Goal: Task Accomplishment & Management: Use online tool/utility

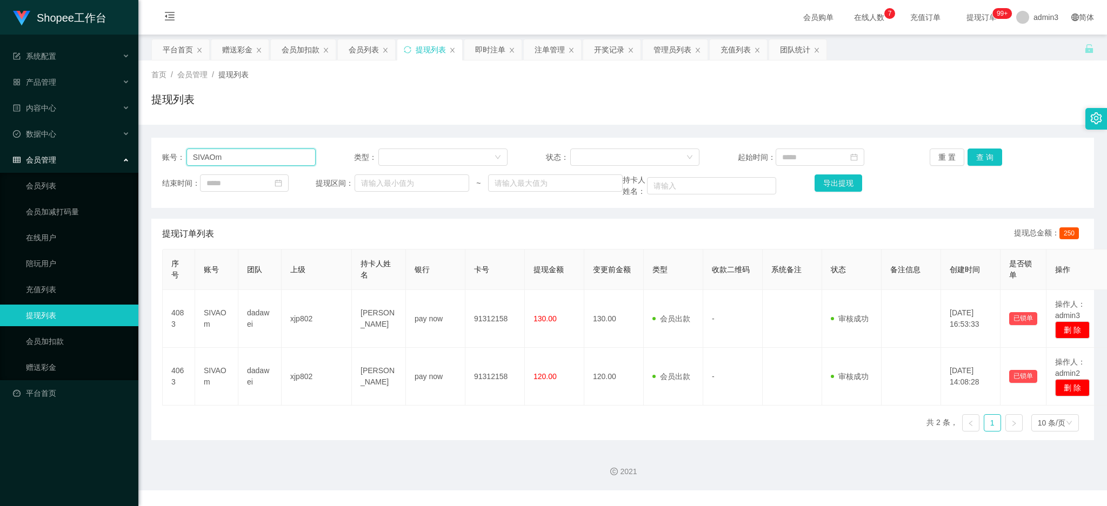
click at [212, 161] on input "SIVAOm" at bounding box center [250, 157] width 129 height 17
paste input "chungkawai840225"
click at [988, 151] on button "查 询" at bounding box center [984, 157] width 35 height 17
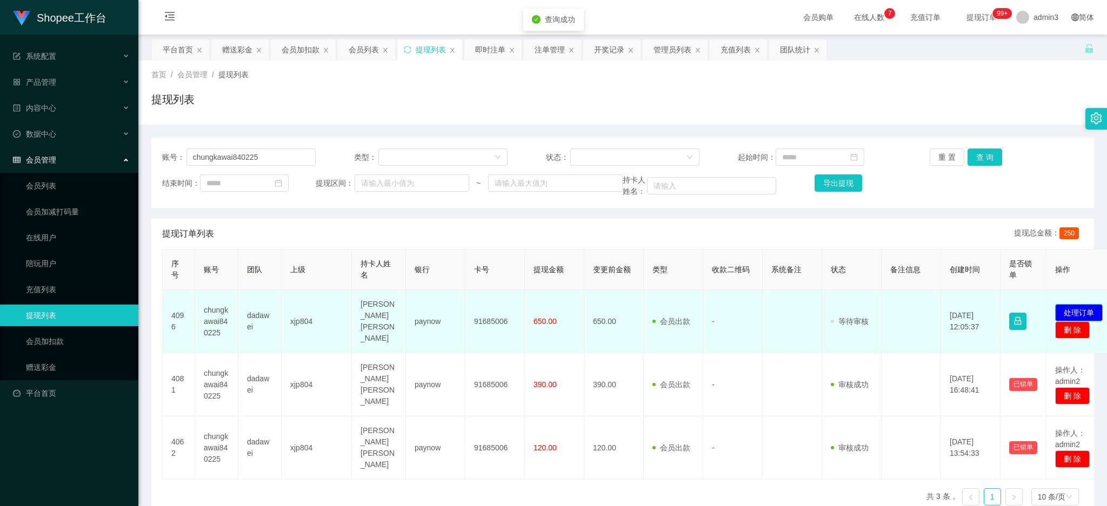
click at [1081, 306] on button "处理订单" at bounding box center [1079, 312] width 48 height 17
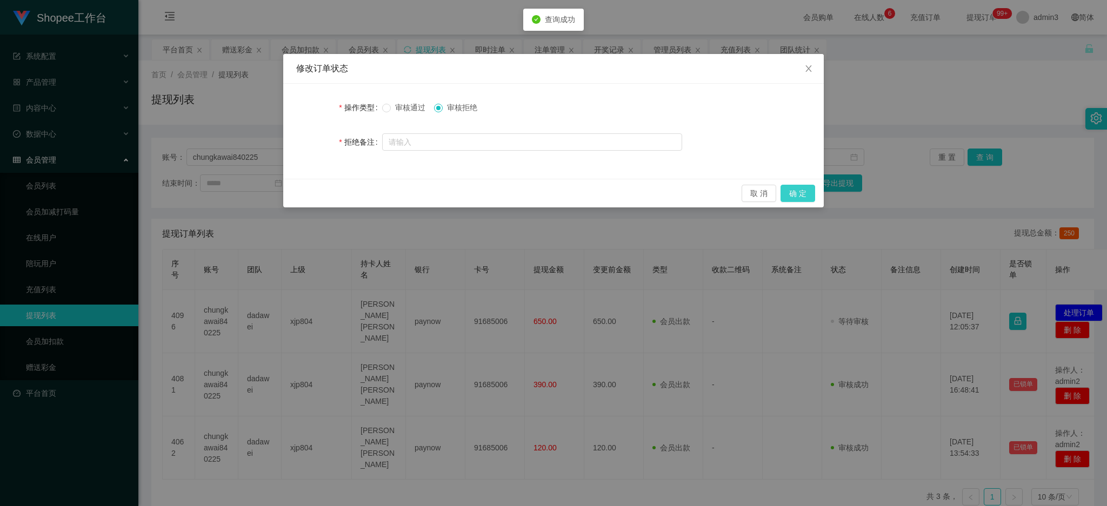
click at [805, 186] on button "确 定" at bounding box center [797, 193] width 35 height 17
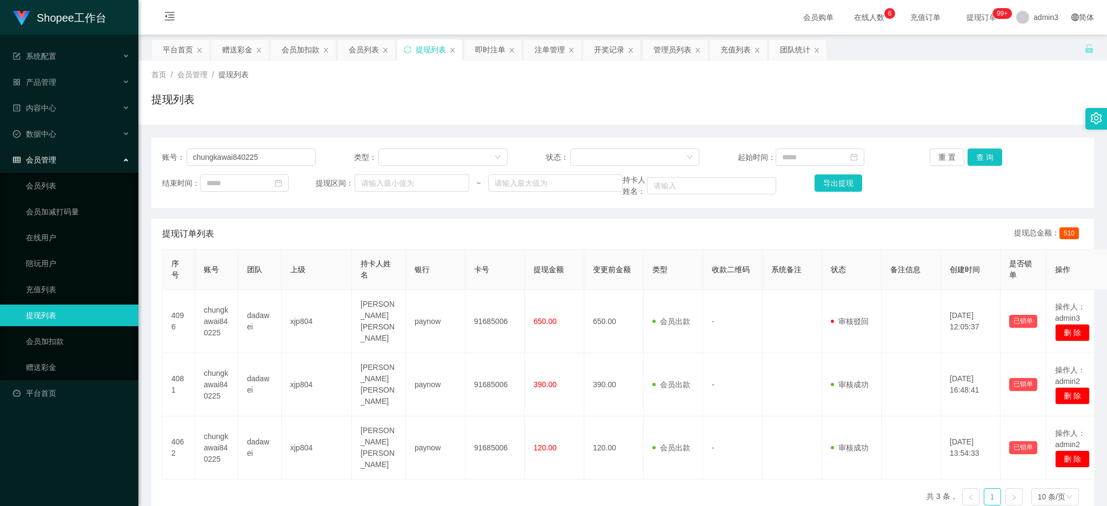
click at [496, 255] on th "卡号" at bounding box center [494, 270] width 59 height 41
click at [237, 149] on input "chungkawai840225" at bounding box center [250, 157] width 129 height 17
paste input "L7758258"
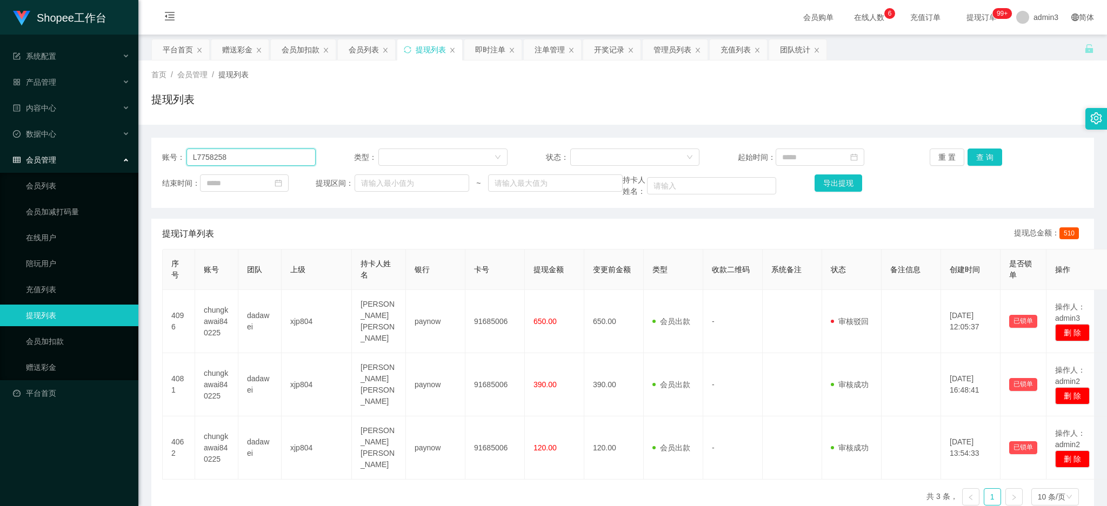
type input "L7758258"
click at [234, 54] on div "赠送彩金" at bounding box center [237, 49] width 30 height 21
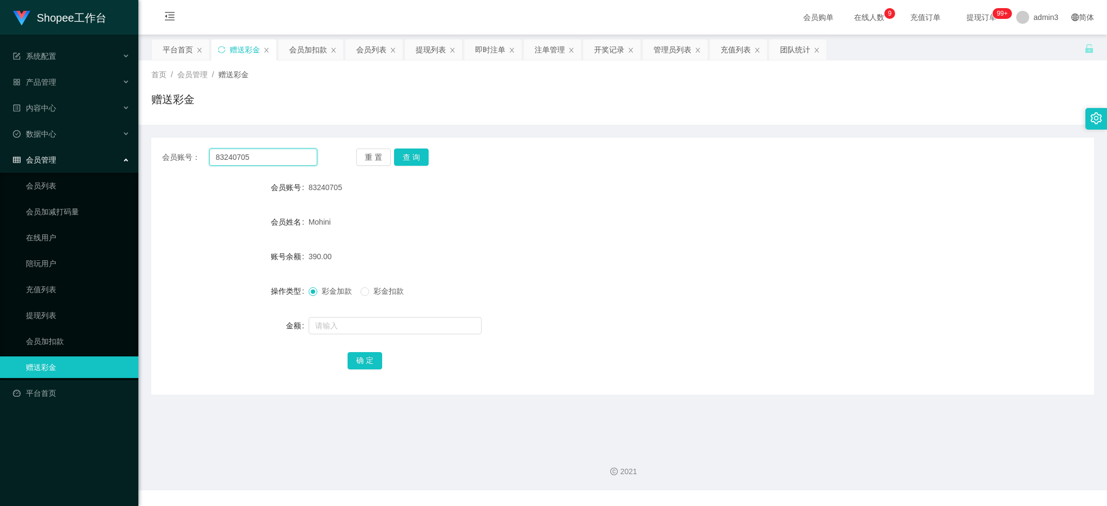
click at [225, 153] on input "83240705" at bounding box center [263, 157] width 108 height 17
paste input "Wen8094052L"
type input "Wen8094052L"
click at [416, 149] on button "查 询" at bounding box center [411, 157] width 35 height 17
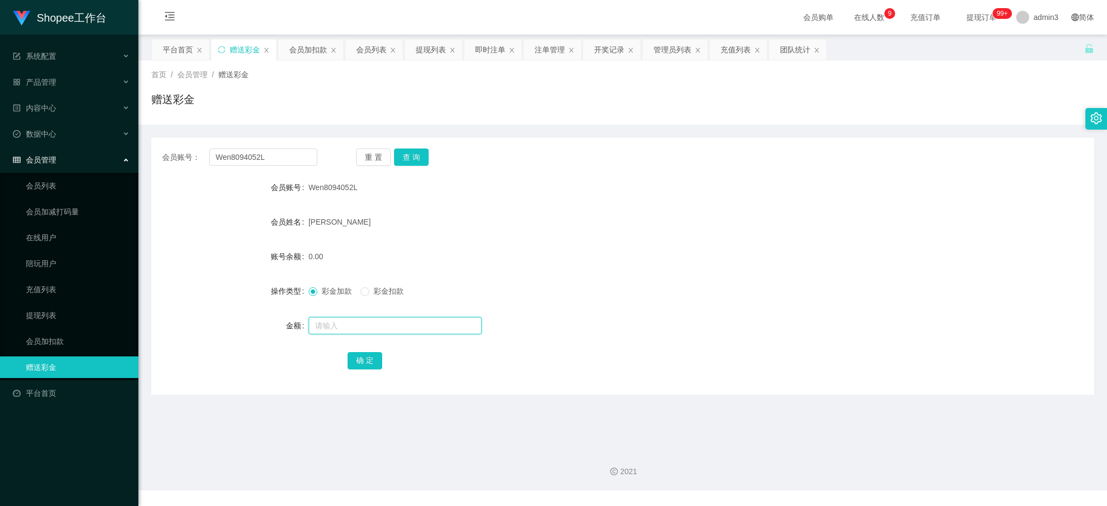
click at [407, 331] on input "text" at bounding box center [395, 325] width 173 height 17
paste input "1000"
type input "1000"
click at [372, 363] on button "确 定" at bounding box center [364, 360] width 35 height 17
